Goal: Find specific page/section: Find specific page/section

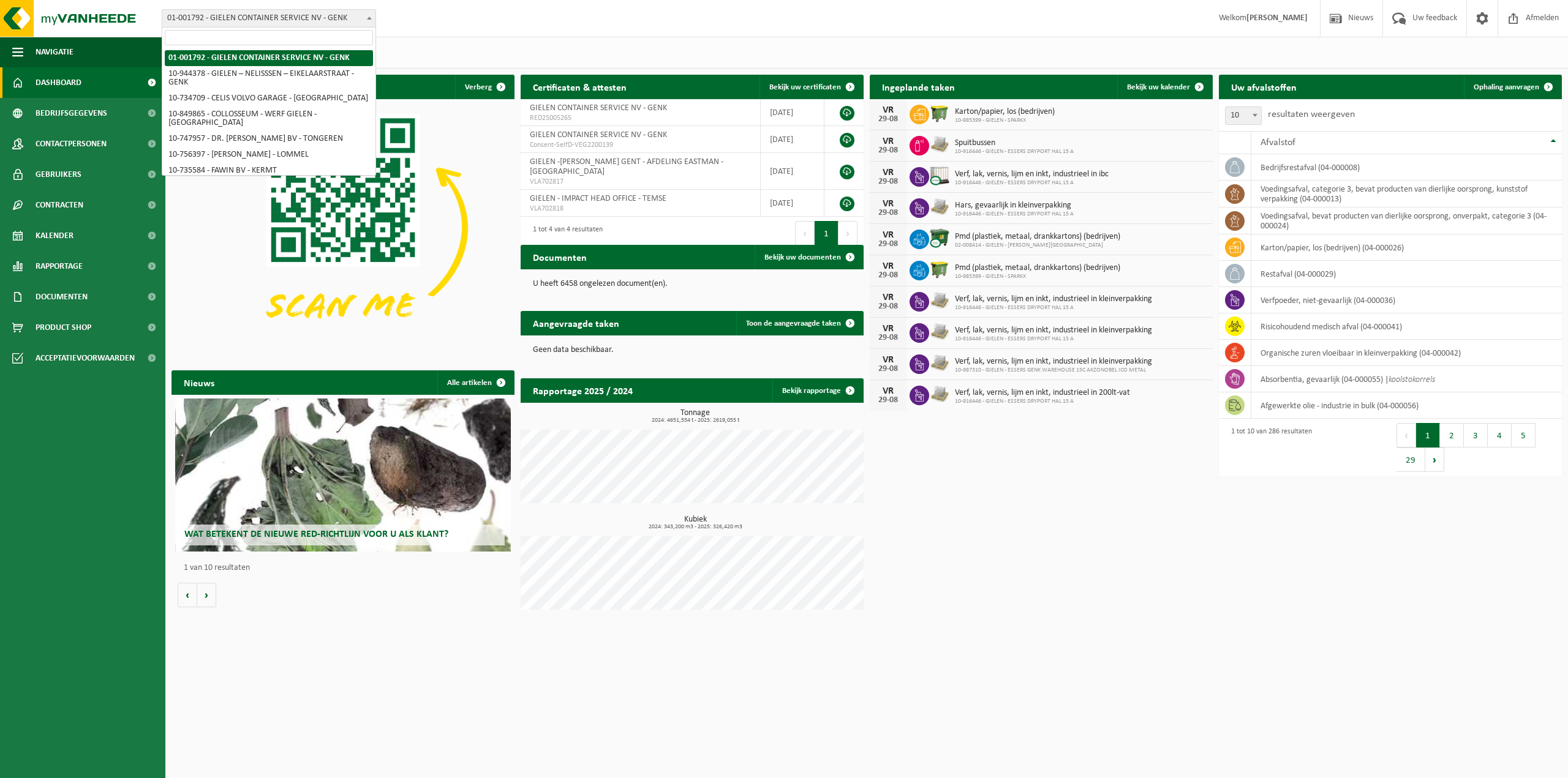
click at [251, 22] on span "01-001792 - GIELEN CONTAINER SERVICE NV - GENK" at bounding box center [269, 18] width 213 height 17
click at [254, 40] on input "search" at bounding box center [269, 38] width 209 height 15
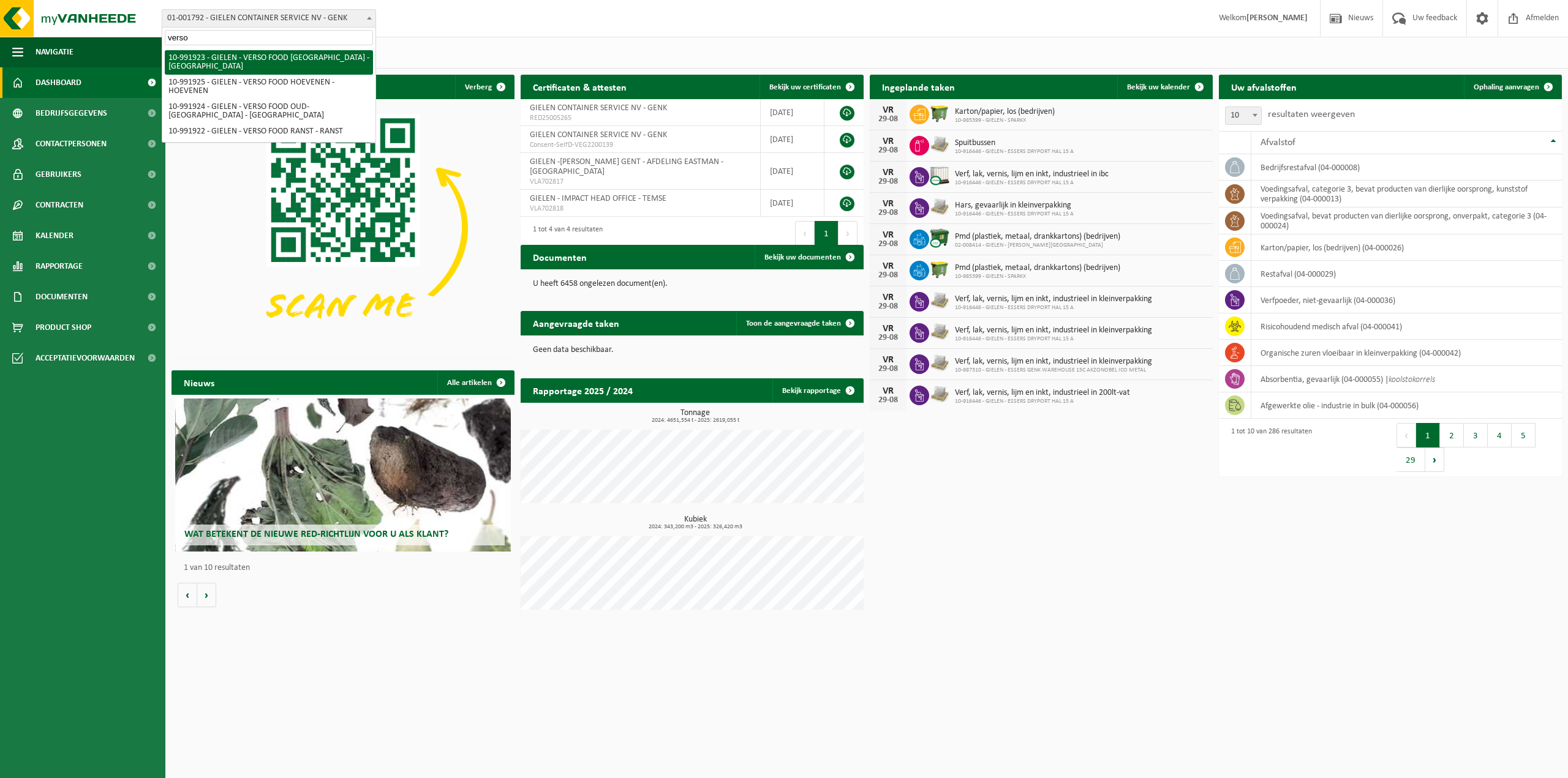
type input "verso"
select select "170006"
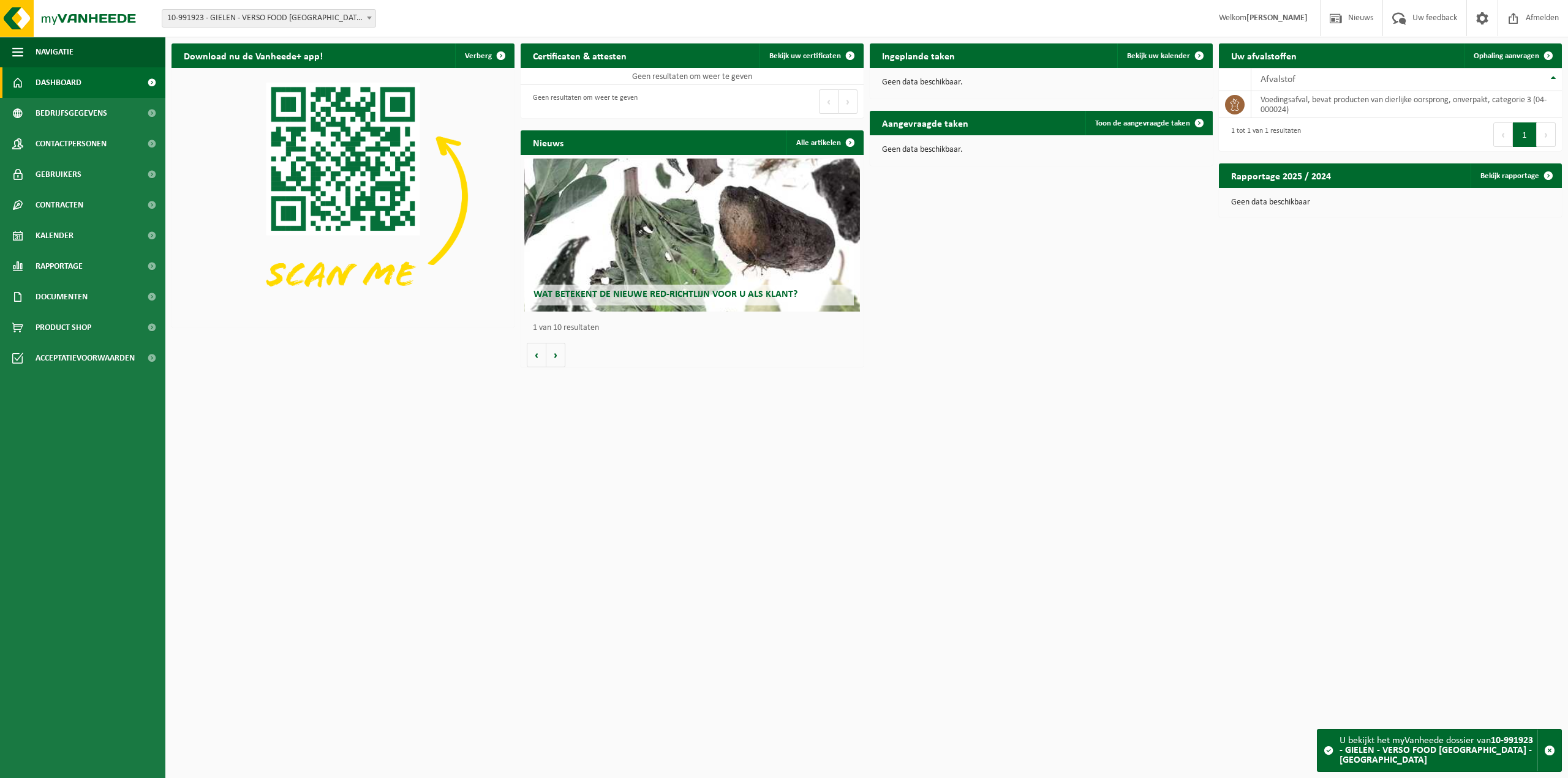
click at [257, 13] on span "10-991923 - GIELEN - VERSO FOOD [GEOGRAPHIC_DATA] - [GEOGRAPHIC_DATA]" at bounding box center [269, 18] width 213 height 17
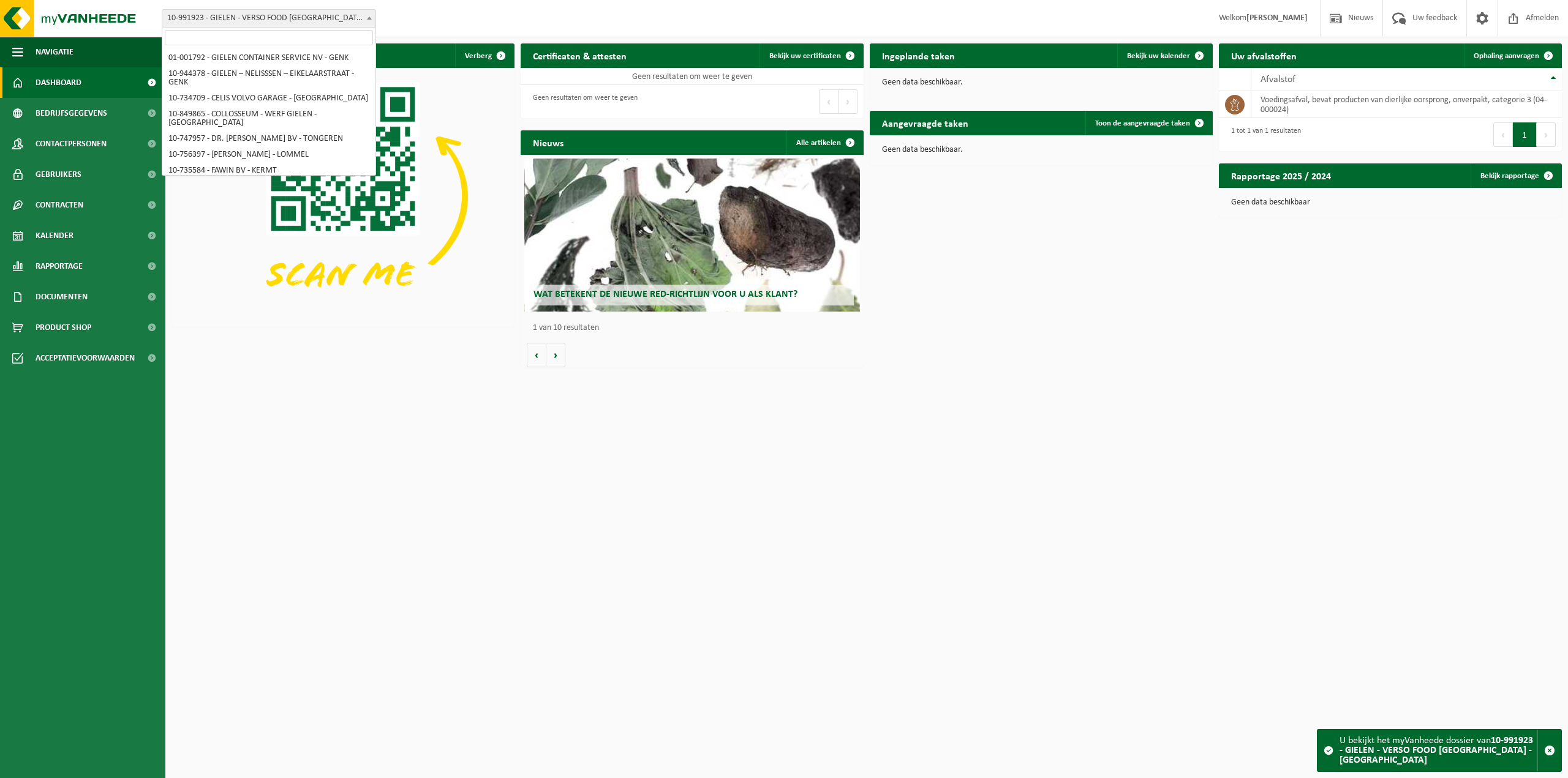
scroll to position [3943, 0]
click at [263, 37] on input "search" at bounding box center [269, 38] width 209 height 15
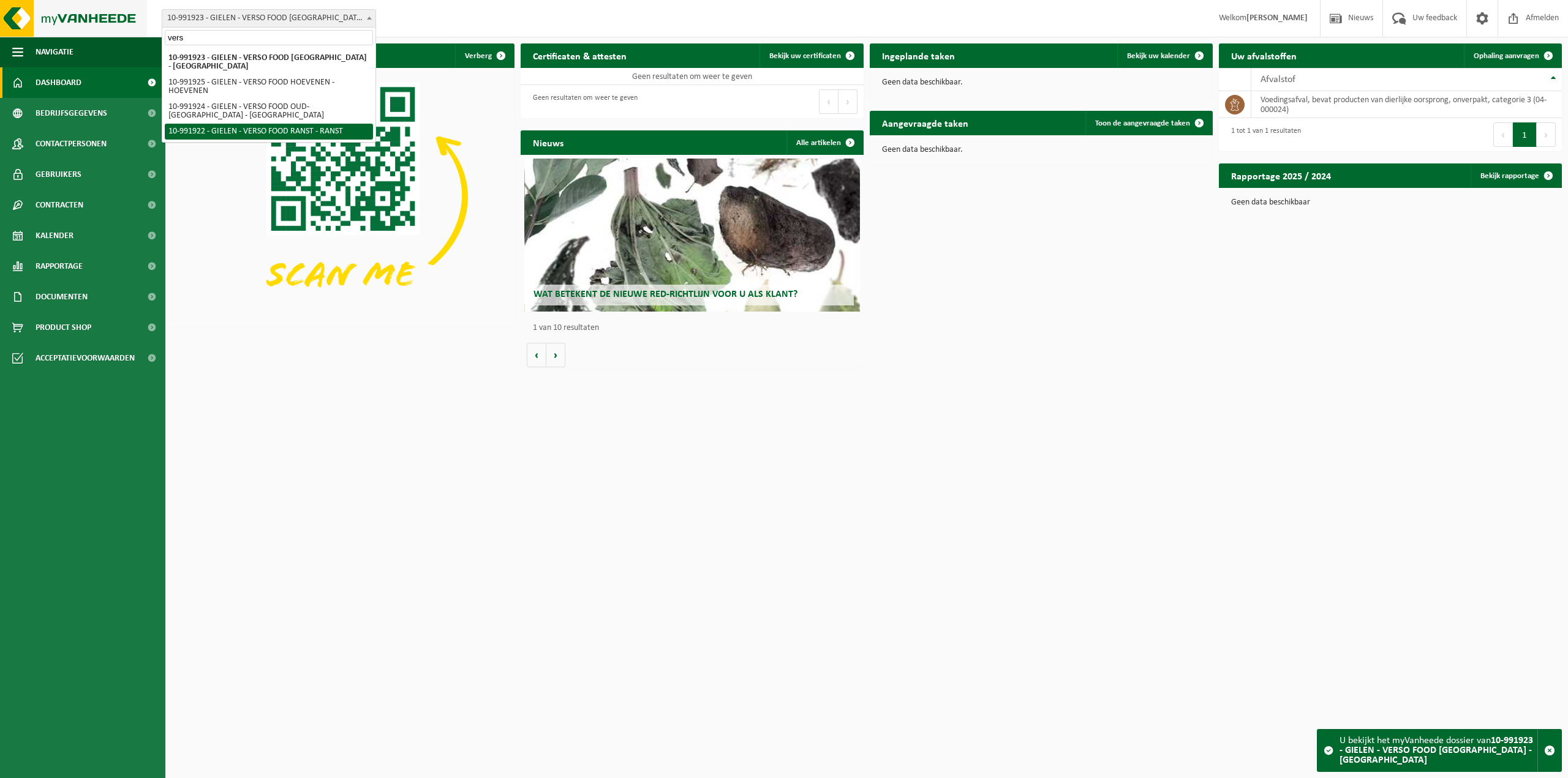
type input "vers"
